Goal: Information Seeking & Learning: Learn about a topic

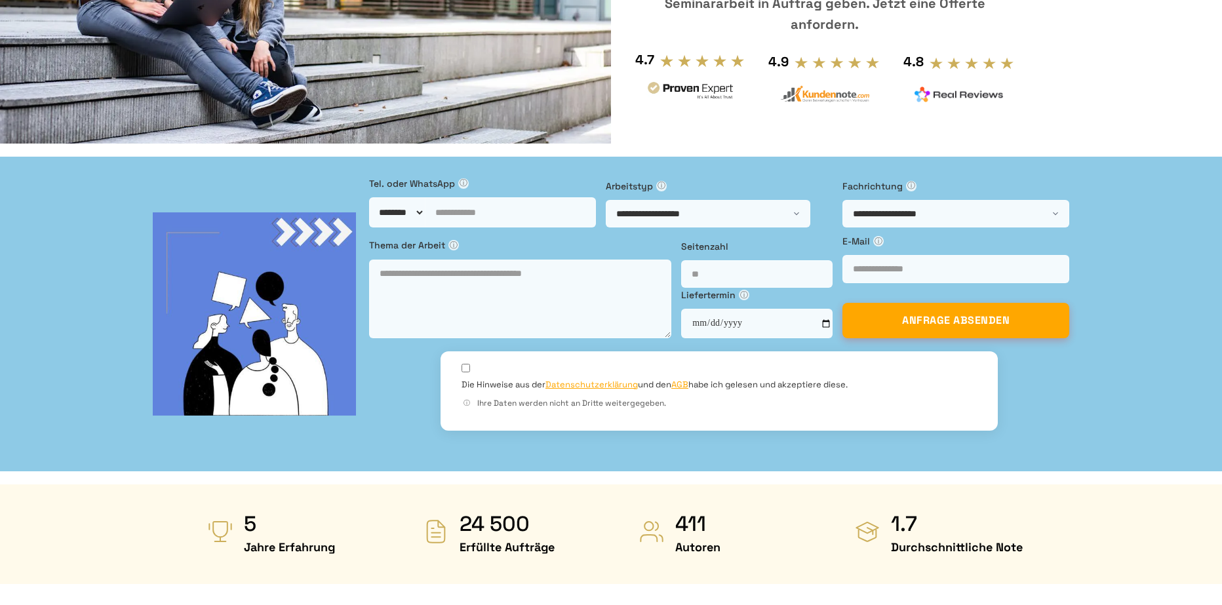
scroll to position [459, 0]
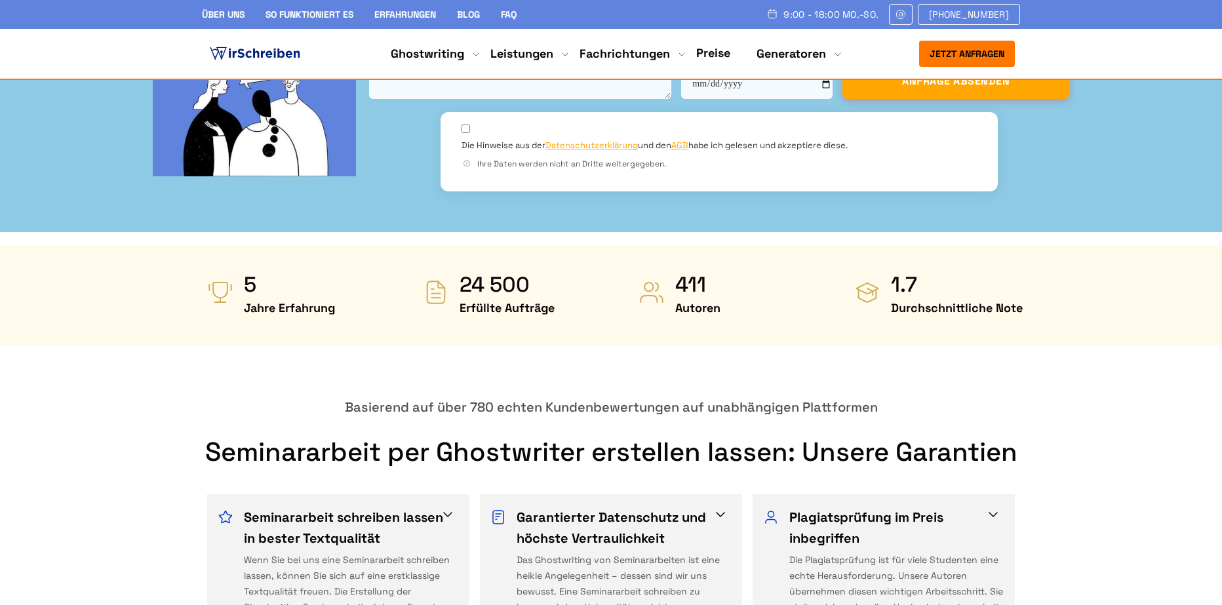
drag, startPoint x: 466, startPoint y: 186, endPoint x: 547, endPoint y: 186, distance: 80.6
click at [547, 271] on strong "24 500" at bounding box center [507, 284] width 95 height 26
drag, startPoint x: 896, startPoint y: 181, endPoint x: 926, endPoint y: 190, distance: 31.5
click at [926, 271] on strong "1.7" at bounding box center [957, 284] width 132 height 26
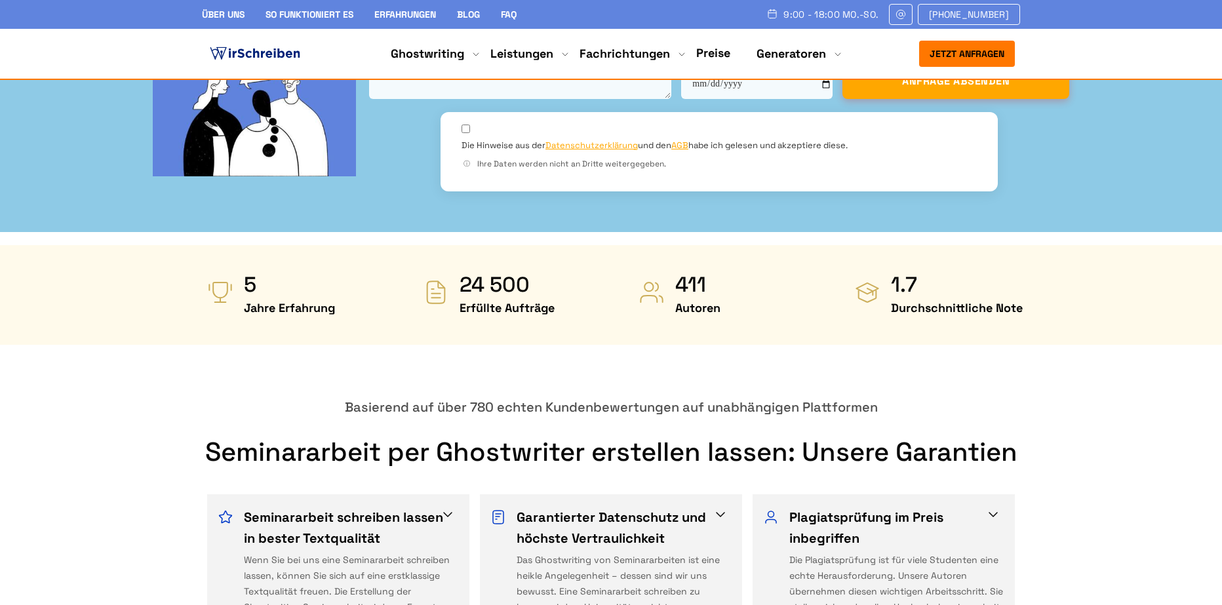
click at [902, 298] on span "Durchschnittliche Note" at bounding box center [957, 308] width 132 height 21
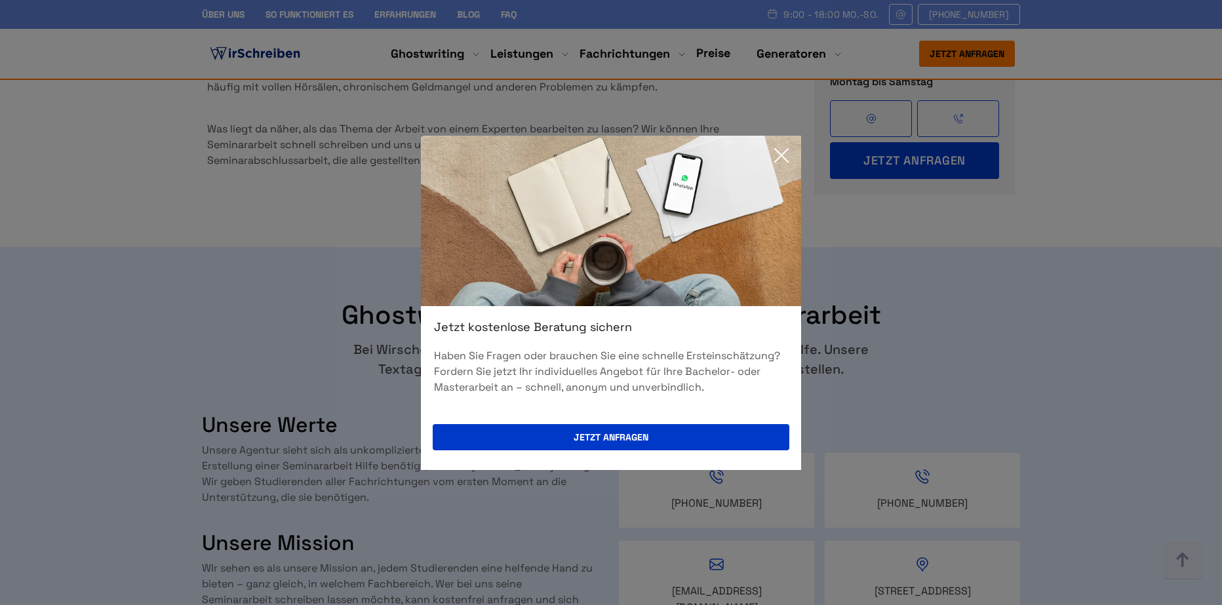
scroll to position [1967, 0]
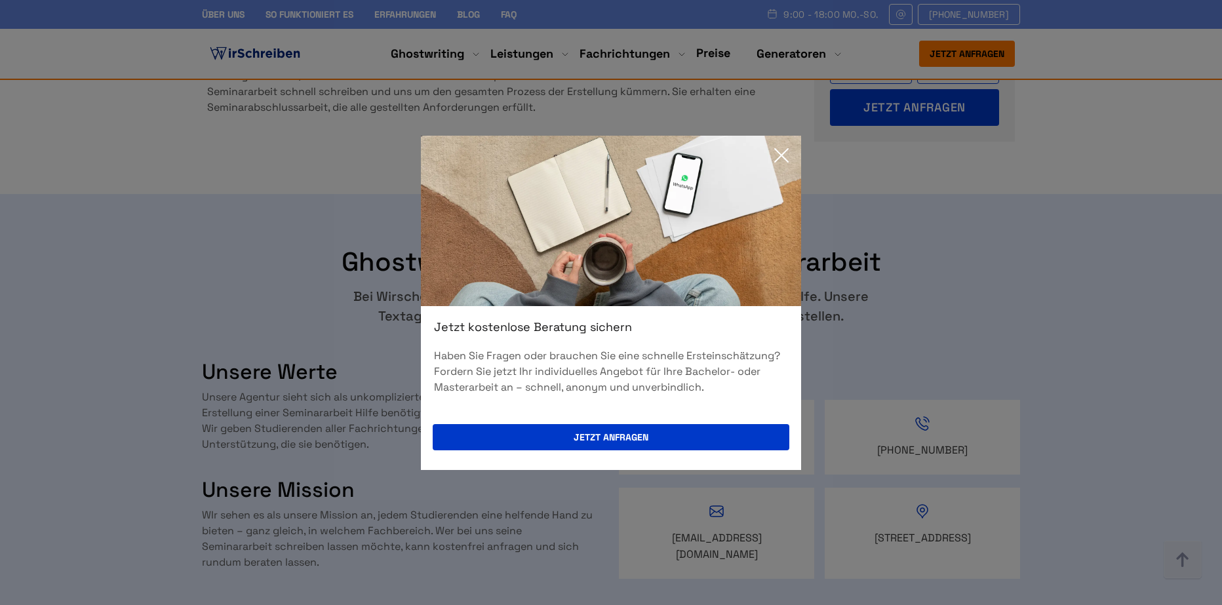
click at [773, 154] on icon at bounding box center [781, 155] width 26 height 26
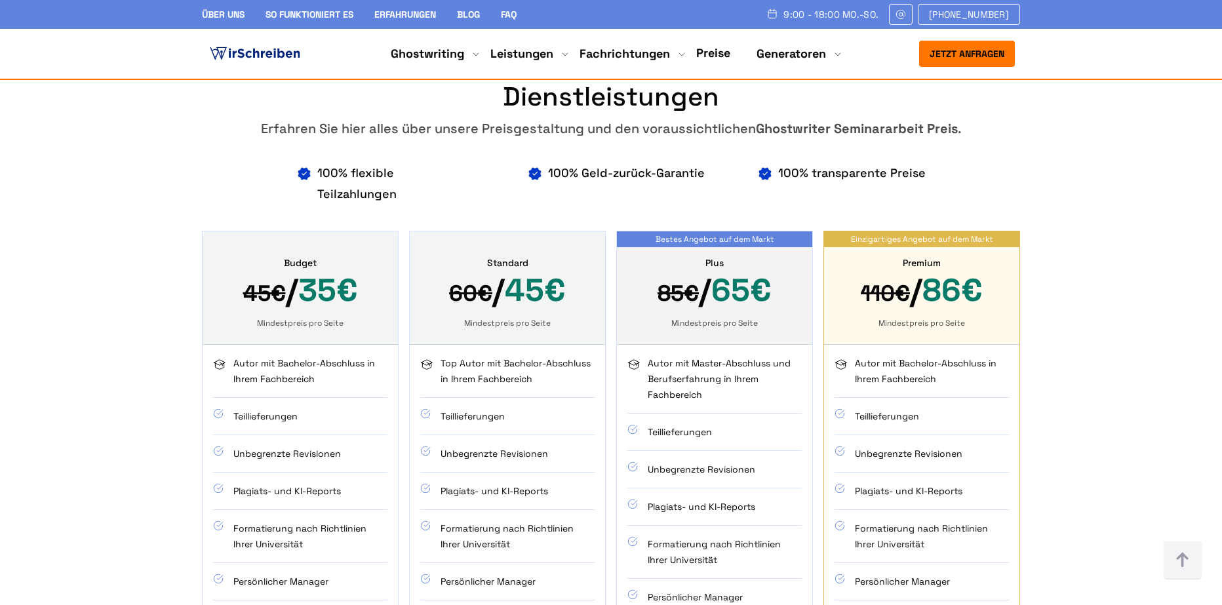
scroll to position [4196, 0]
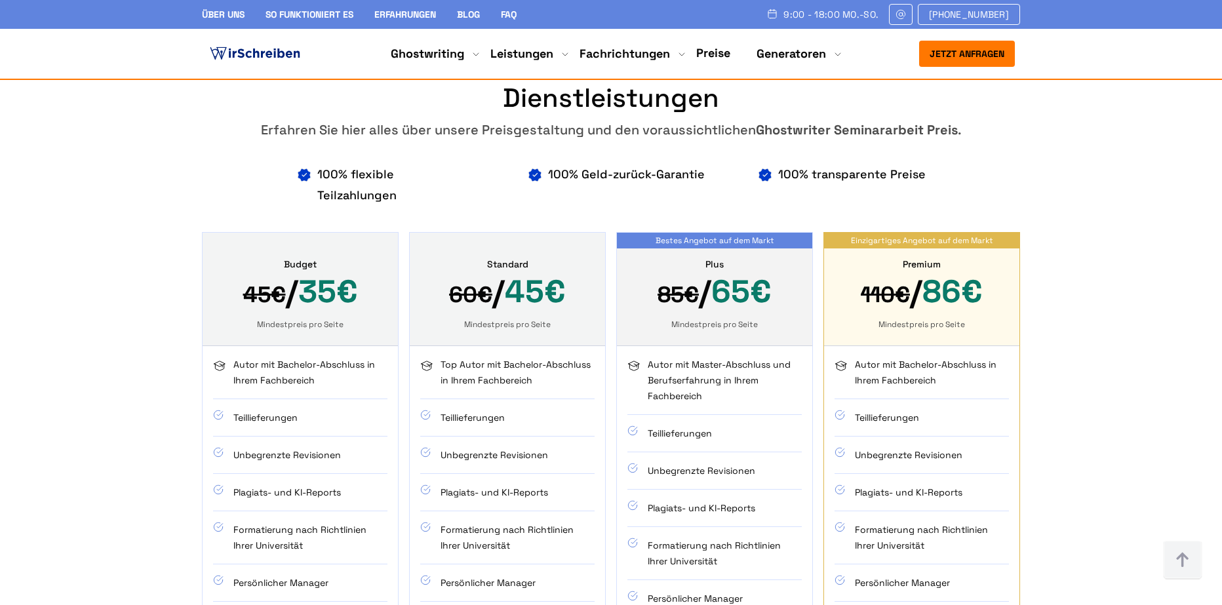
click at [971, 319] on div "Mindestpreis pro Seite" at bounding box center [922, 324] width 164 height 10
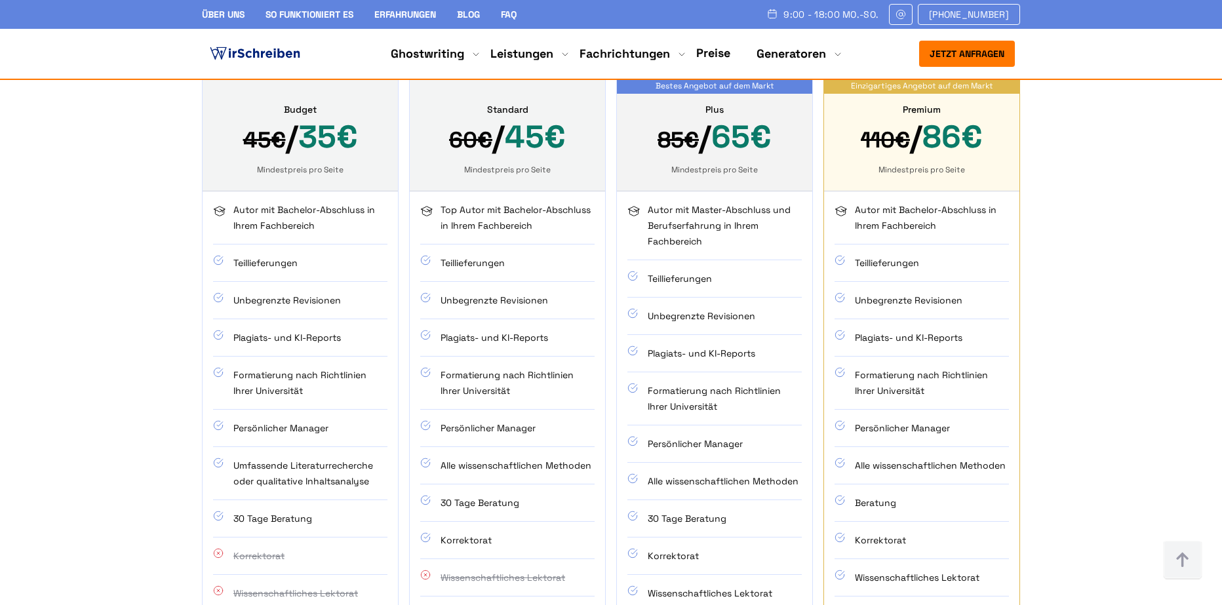
scroll to position [4393, 0]
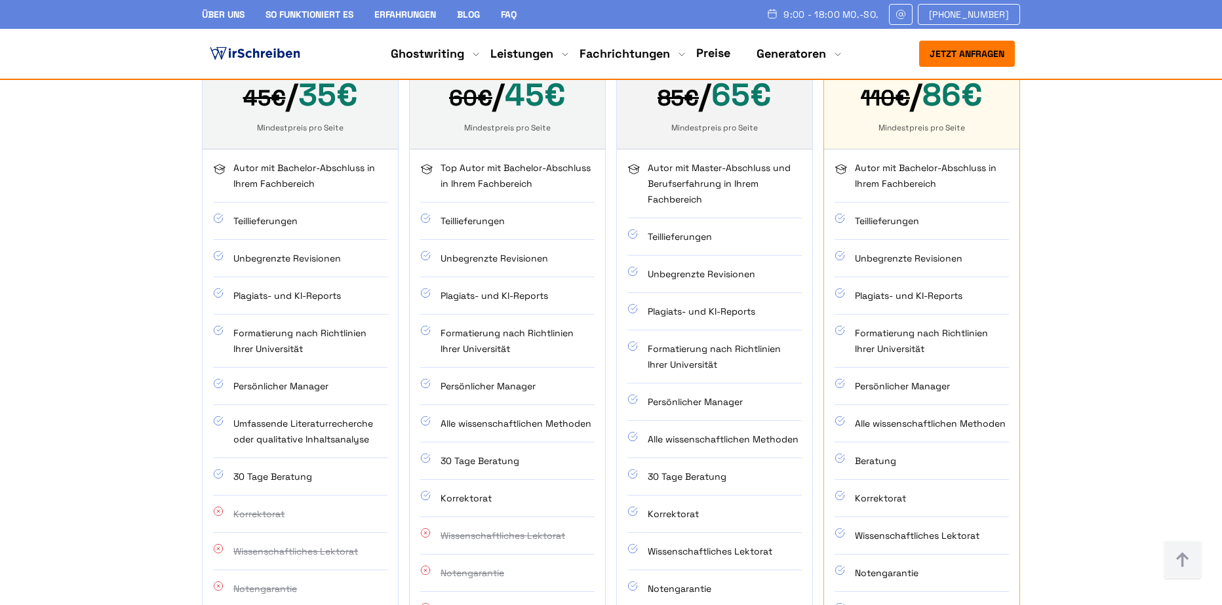
click at [310, 203] on li "Teillieferungen" at bounding box center [300, 221] width 174 height 37
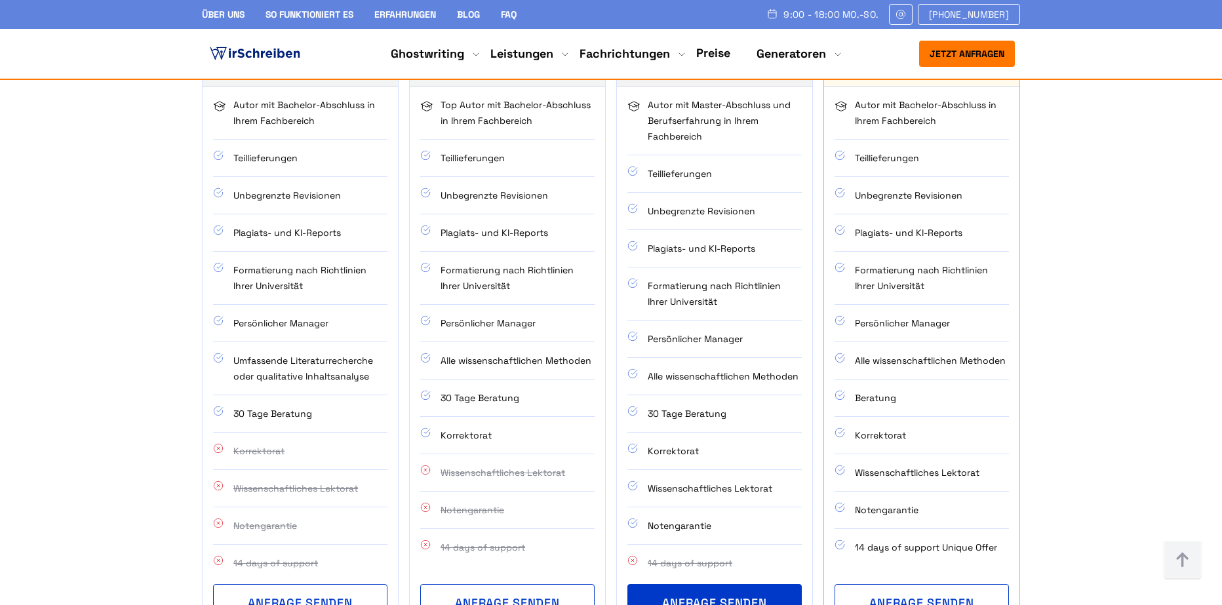
scroll to position [4458, 0]
click at [730, 505] on li "Notengarantie" at bounding box center [714, 523] width 174 height 37
click at [715, 505] on li "Notengarantie" at bounding box center [714, 523] width 174 height 37
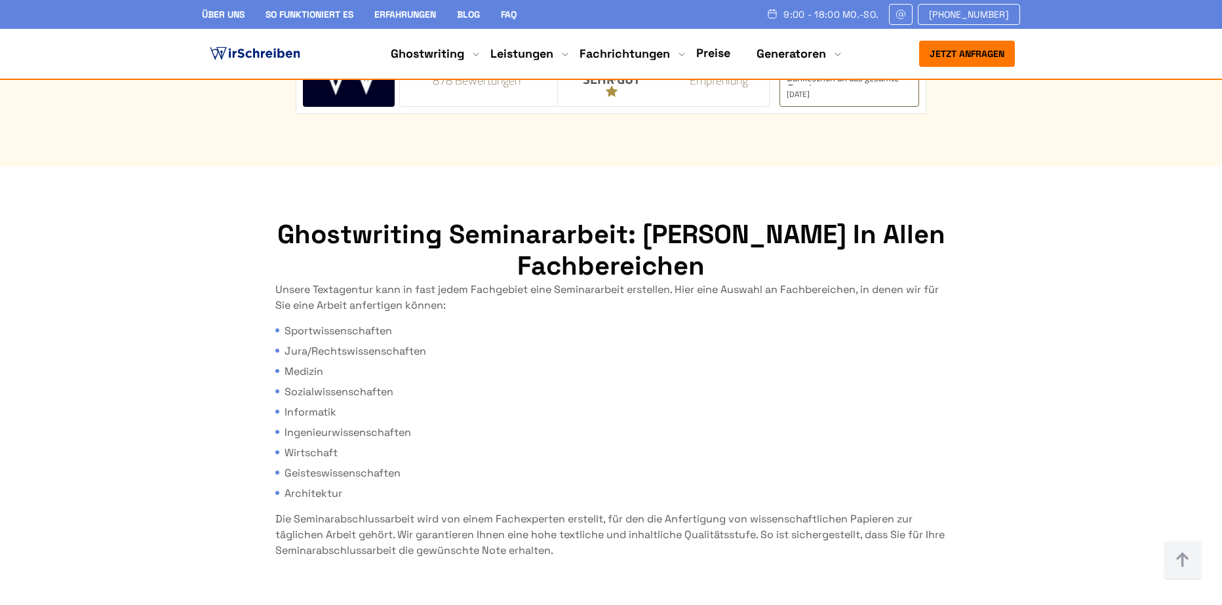
scroll to position [5967, 0]
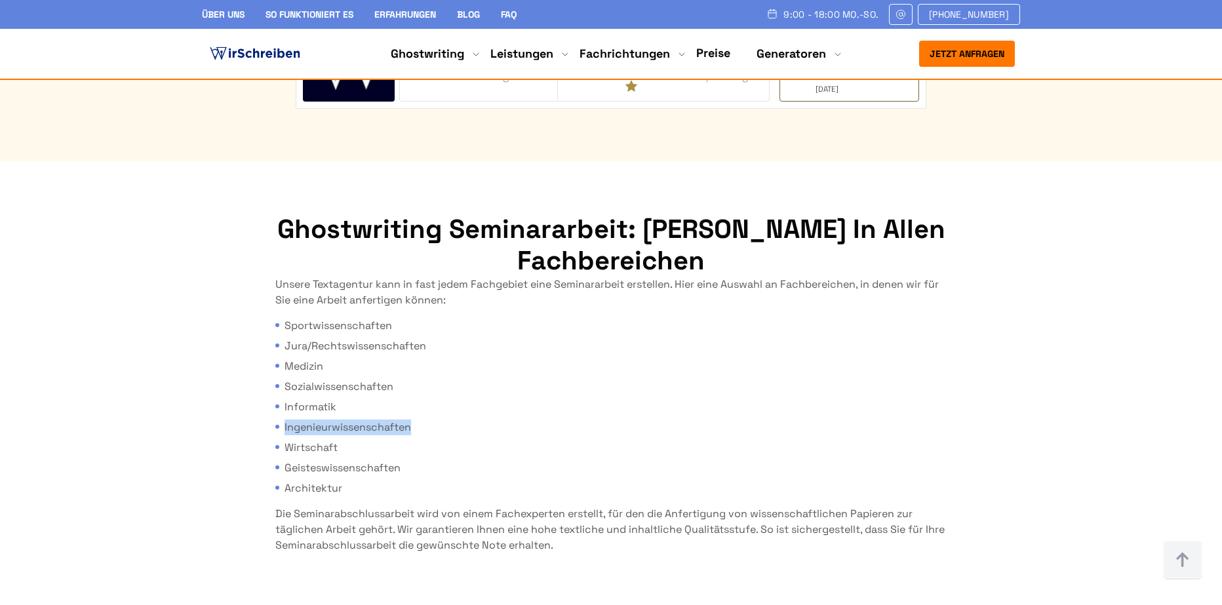
drag, startPoint x: 294, startPoint y: 336, endPoint x: 443, endPoint y: 342, distance: 149.6
click at [443, 420] on li "Ingenieurwissenschaften" at bounding box center [610, 428] width 671 height 16
click at [422, 420] on li "Ingenieurwissenschaften" at bounding box center [610, 428] width 671 height 16
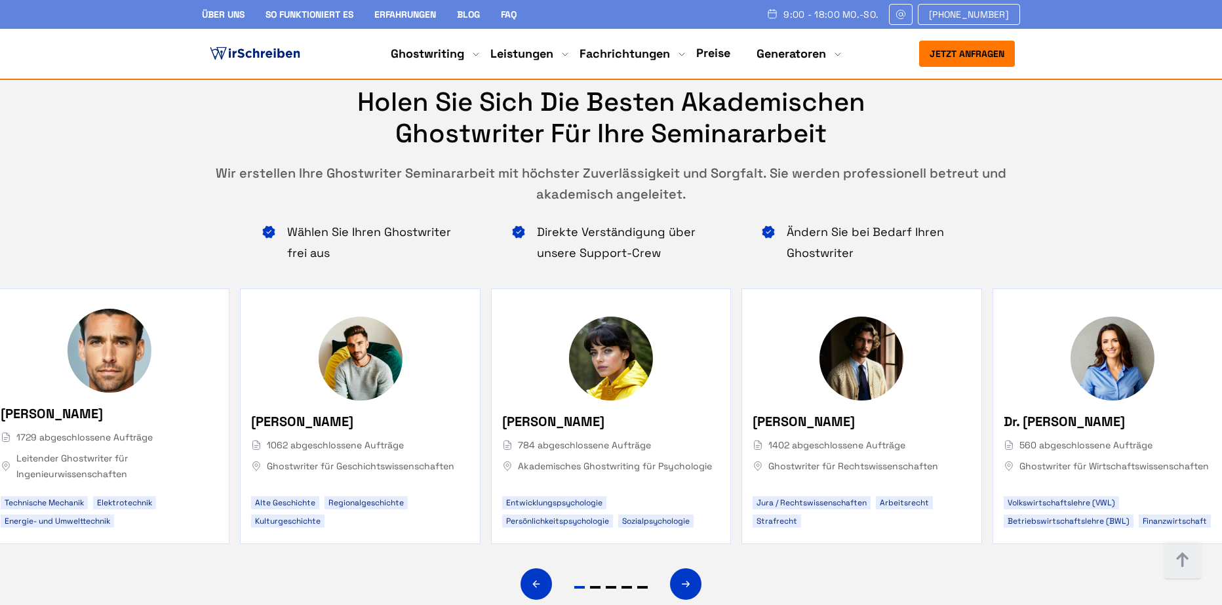
scroll to position [6557, 0]
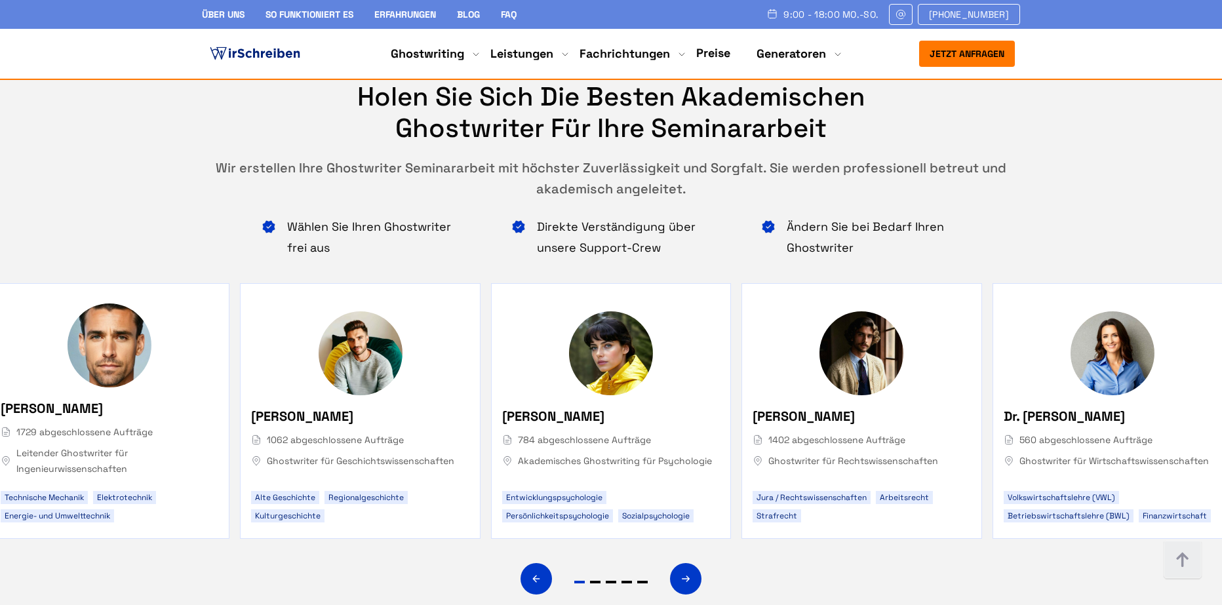
click at [102, 304] on img "4 / 5" at bounding box center [110, 346] width 84 height 84
click at [91, 398] on div "[PERSON_NAME] 1729 abgeschlossene Aufträge Leitender Ghostwriter für Ingenieurw…" at bounding box center [110, 440] width 218 height 84
click at [96, 424] on span "1729 abgeschlossene Aufträge" at bounding box center [110, 432] width 218 height 16
click at [690, 563] on icon "Next slide" at bounding box center [686, 578] width 10 height 31
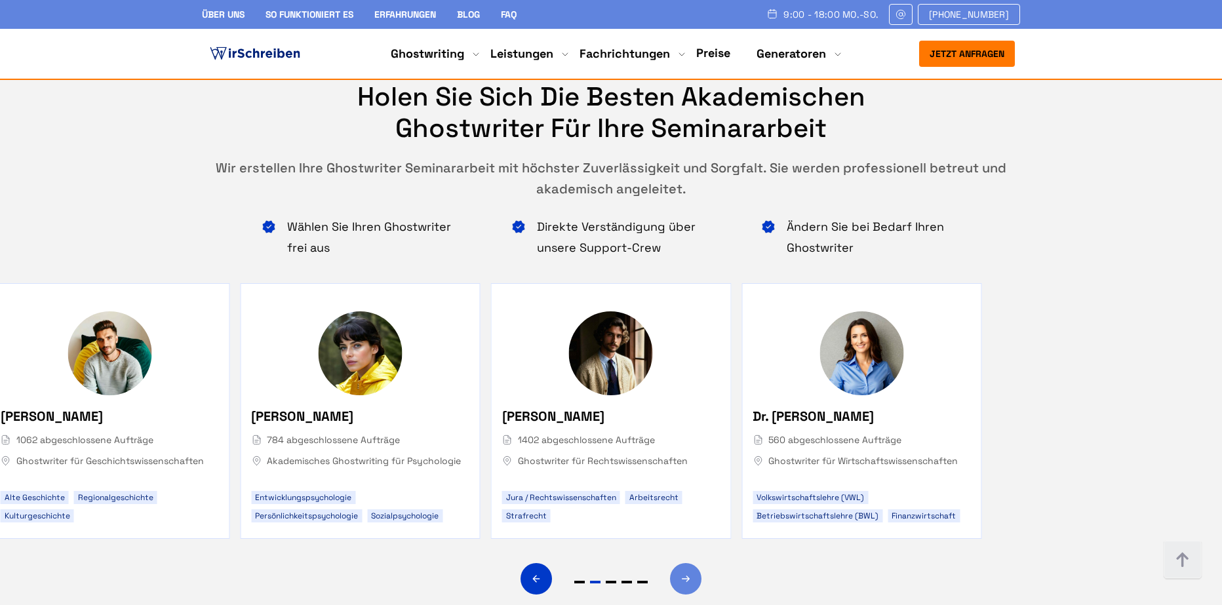
click at [690, 563] on icon "Next slide" at bounding box center [686, 578] width 10 height 31
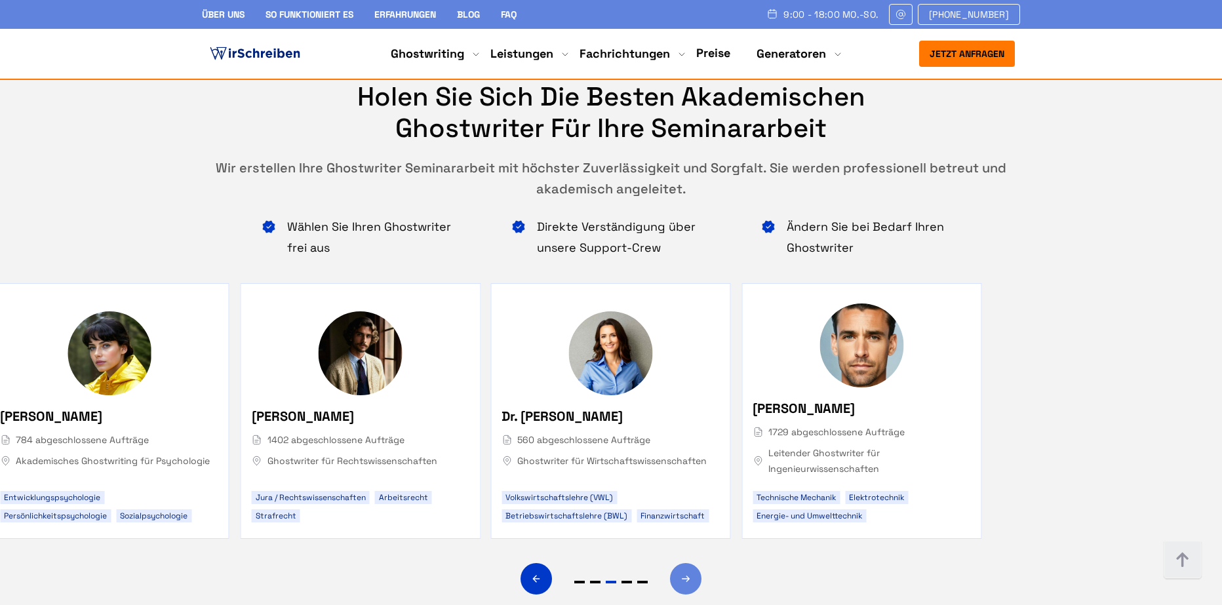
click at [690, 563] on icon "Next slide" at bounding box center [686, 578] width 10 height 31
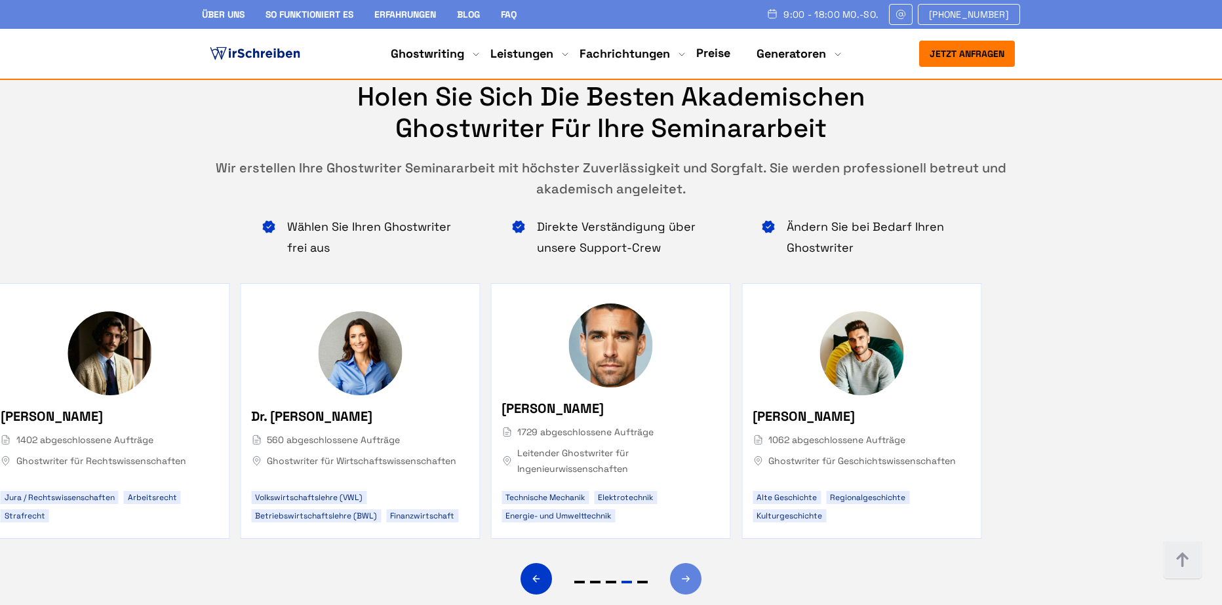
click at [690, 563] on icon "Next slide" at bounding box center [686, 578] width 10 height 31
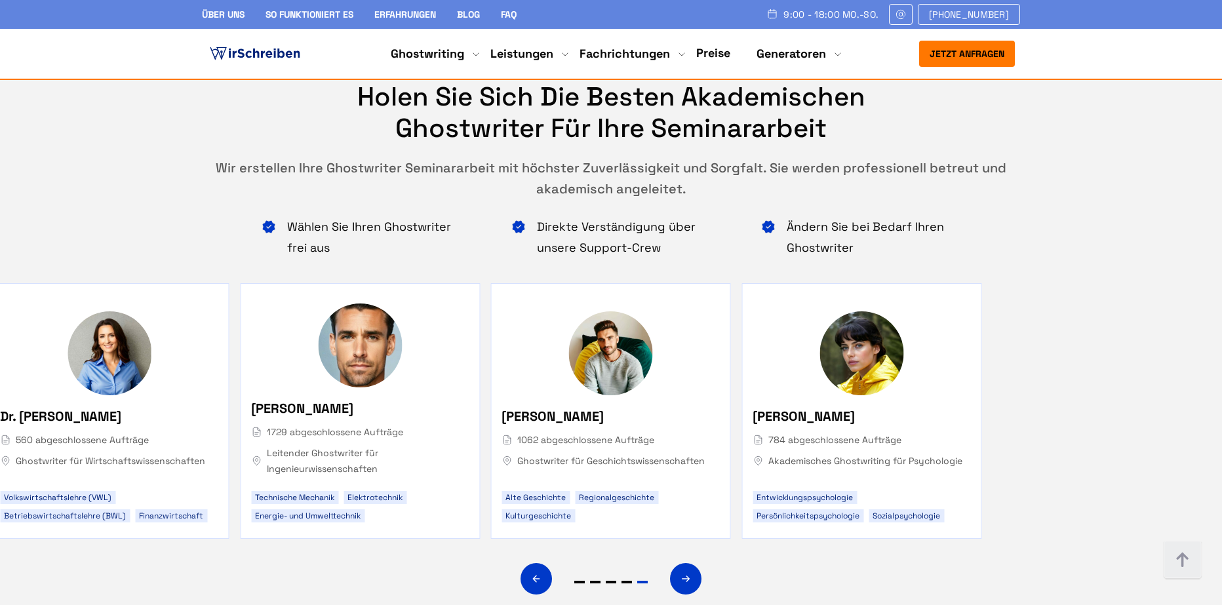
drag, startPoint x: 875, startPoint y: 483, endPoint x: 782, endPoint y: 483, distance: 93.1
click at [875, 539] on div at bounding box center [611, 567] width 817 height 56
click at [677, 563] on div "Next slide" at bounding box center [685, 578] width 31 height 31
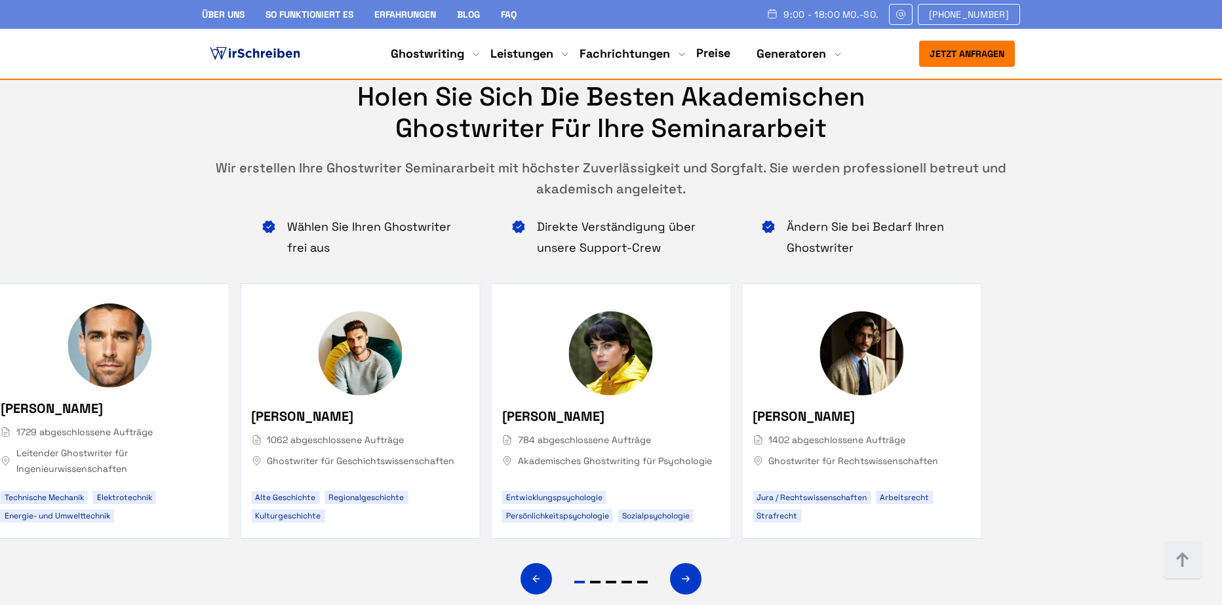
click at [730, 539] on div at bounding box center [611, 567] width 817 height 56
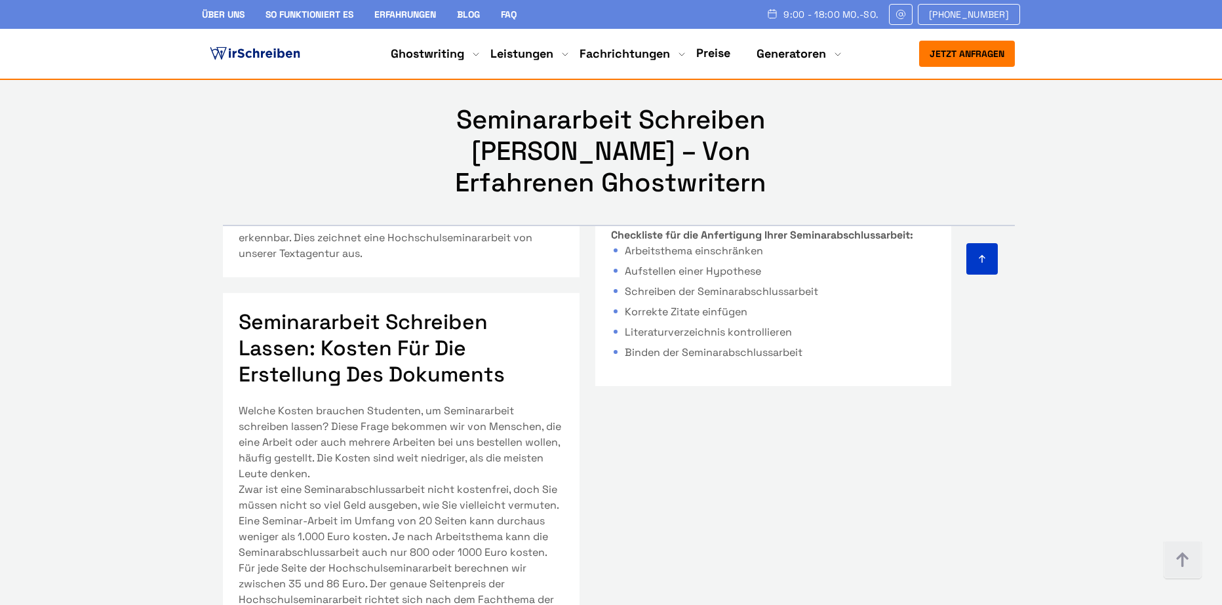
scroll to position [1358, 0]
